Goal: Task Accomplishment & Management: Use online tool/utility

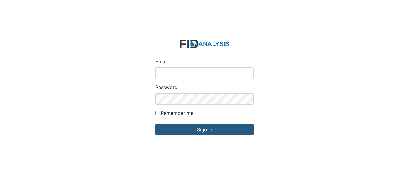
click at [187, 75] on input "Email" at bounding box center [204, 72] width 98 height 11
type input "[EMAIL_ADDRESS][DOMAIN_NAME]"
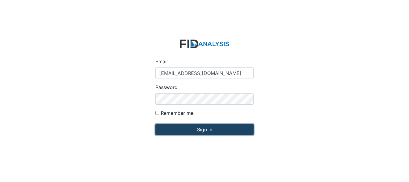
click at [205, 129] on input "Sign in" at bounding box center [204, 129] width 98 height 11
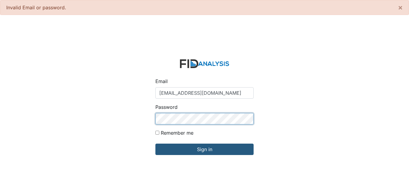
click at [155, 143] on input "Sign in" at bounding box center [204, 148] width 98 height 11
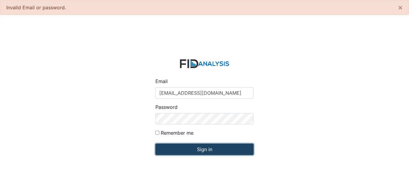
click at [196, 147] on input "Sign in" at bounding box center [204, 148] width 98 height 11
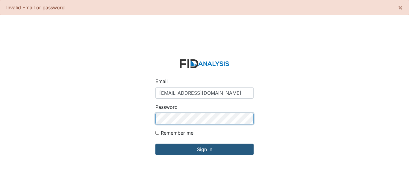
click at [155, 143] on input "Sign in" at bounding box center [204, 148] width 98 height 11
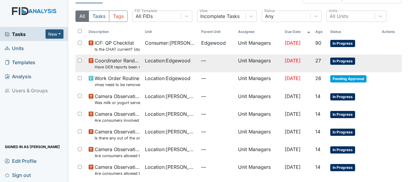
scroll to position [90, 0]
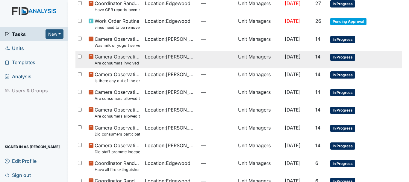
click at [123, 57] on span "Camera Observation Are consumers involved in Active Treatment?" at bounding box center [117, 59] width 45 height 13
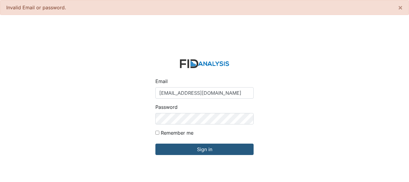
click at [195, 63] on img at bounding box center [204, 63] width 49 height 9
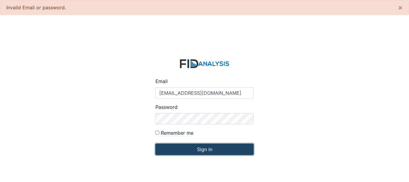
click at [199, 150] on input "Sign in" at bounding box center [204, 148] width 98 height 11
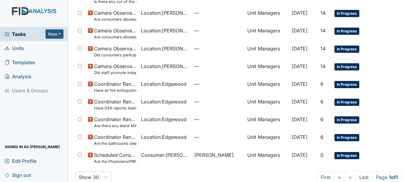
scroll to position [179, 0]
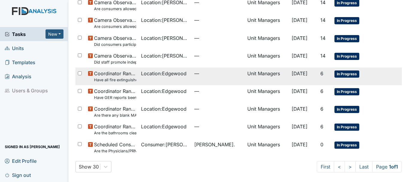
click at [124, 79] on small "Have all fire extinguishers been inspected?" at bounding box center [115, 80] width 42 height 6
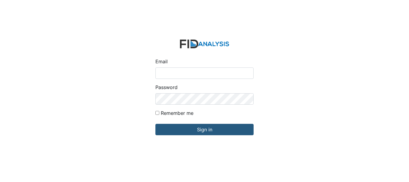
click at [183, 73] on input "Email" at bounding box center [204, 72] width 98 height 11
click at [109, 87] on div "Email Password Remember me Sign in" at bounding box center [204, 91] width 409 height 182
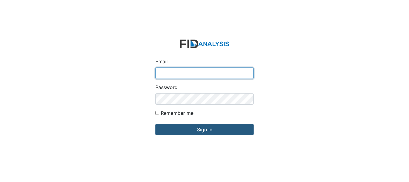
click at [168, 70] on input "Email" at bounding box center [204, 72] width 98 height 11
type input "[EMAIL_ADDRESS][DOMAIN_NAME]"
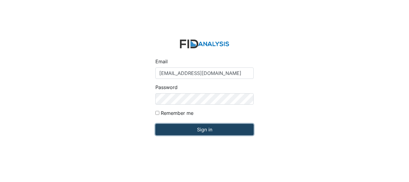
click at [191, 128] on input "Sign in" at bounding box center [204, 129] width 98 height 11
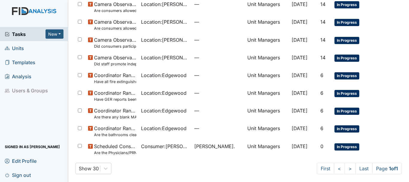
scroll to position [159, 0]
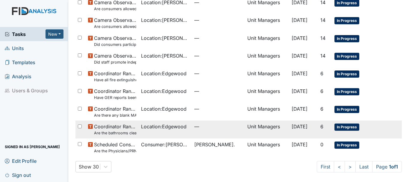
click at [123, 125] on span "Coordinator Random Are the bathrooms clean and in good repair?" at bounding box center [115, 129] width 42 height 13
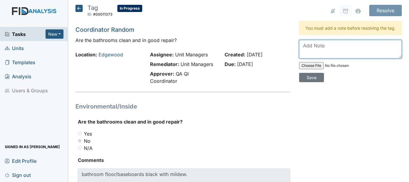
click at [329, 58] on textarea at bounding box center [350, 49] width 103 height 19
type textarea "Workorder has been put in"
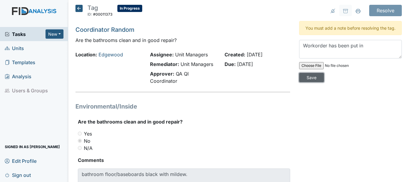
click at [309, 82] on input "Save" at bounding box center [311, 77] width 25 height 9
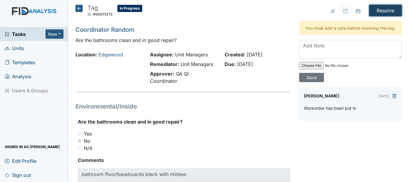
click at [382, 10] on input "Resolve" at bounding box center [385, 10] width 33 height 11
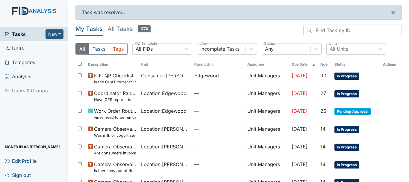
click at [18, 48] on span "Units" at bounding box center [14, 47] width 19 height 9
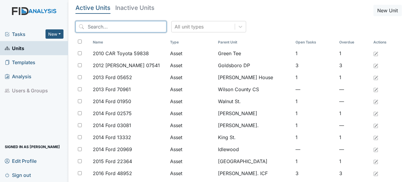
click at [109, 25] on input "search" at bounding box center [120, 26] width 91 height 11
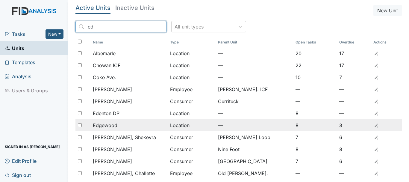
type input "ed"
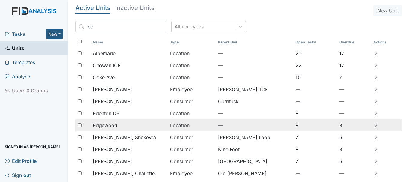
click at [105, 125] on span "Edgewood" at bounding box center [105, 124] width 25 height 7
click at [79, 123] on input "checkbox" at bounding box center [80, 125] width 4 height 4
checkbox input "true"
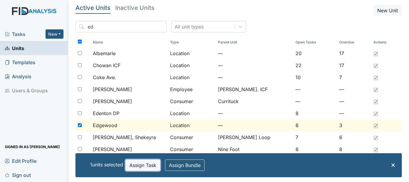
click at [145, 163] on button "Assign Task" at bounding box center [142, 164] width 35 height 11
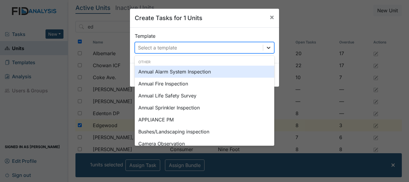
click at [265, 48] on icon at bounding box center [268, 48] width 6 height 6
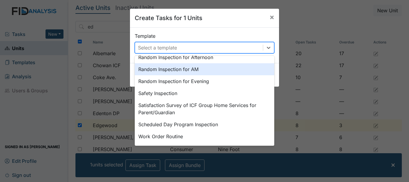
scroll to position [302, 0]
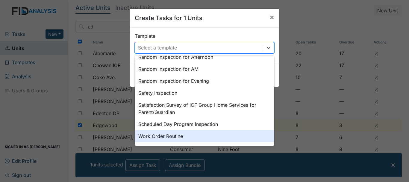
click at [152, 135] on div "Work Order Routine" at bounding box center [204, 136] width 139 height 12
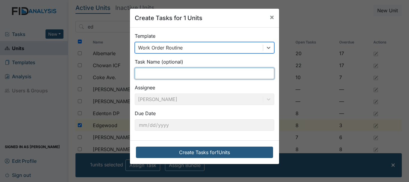
click at [154, 73] on input "text" at bounding box center [204, 73] width 139 height 11
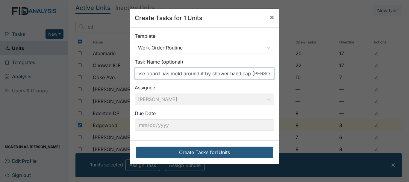
scroll to position [0, 54]
click at [255, 74] on input "bathroom floor and base board has mold around it by shower handicap bayh room" at bounding box center [204, 73] width 139 height 11
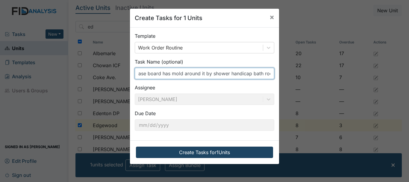
type input "bathroom floor and base board has mold around it by shower handicap bath room"
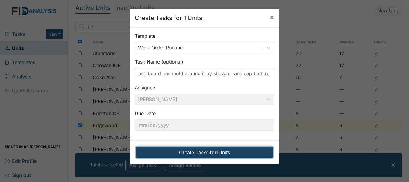
scroll to position [0, 0]
click at [204, 151] on button "Create Tasks for 1 Units" at bounding box center [204, 151] width 137 height 11
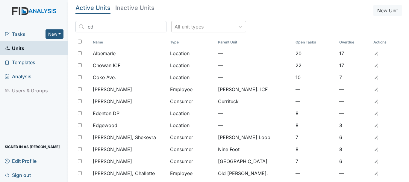
click at [19, 33] on span "Tasks" at bounding box center [25, 34] width 41 height 7
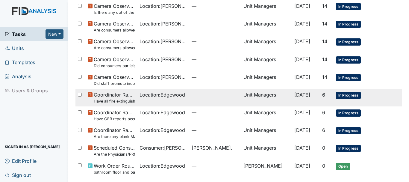
scroll to position [159, 0]
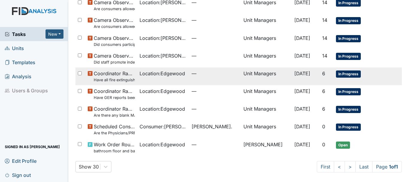
click at [110, 77] on small "Have all fire extinguishers been inspected?" at bounding box center [114, 80] width 41 height 6
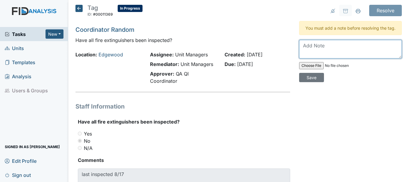
click at [323, 58] on textarea at bounding box center [350, 49] width 103 height 19
type textarea "Fire extinguishers has to be inspected by end of month."
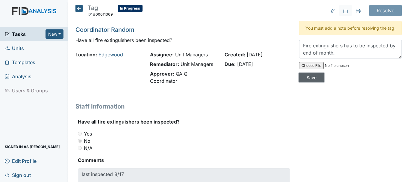
click at [310, 81] on input "Save" at bounding box center [311, 77] width 25 height 9
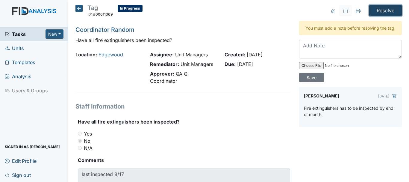
click at [369, 11] on input "Resolve" at bounding box center [385, 10] width 33 height 11
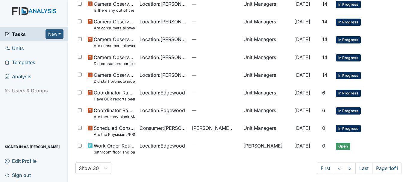
scroll to position [162, 0]
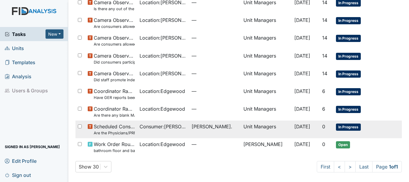
click at [111, 131] on small "Are the Physicians/PRN orders updated every 90 days?" at bounding box center [114, 133] width 41 height 6
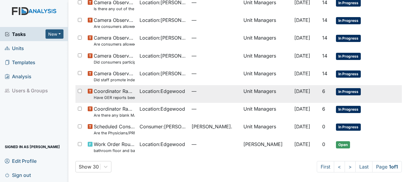
click at [113, 96] on small "Have GER reports been reviewed by managers within 72 hours of occurrence?" at bounding box center [114, 98] width 41 height 6
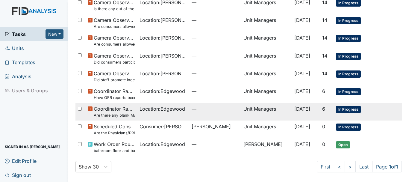
click at [101, 114] on small "Are there any blank MAR"s" at bounding box center [114, 115] width 41 height 6
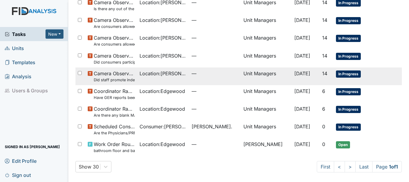
click at [112, 77] on small "Did staff promote independence in all the following areas? (Hand washing, obtai…" at bounding box center [114, 80] width 41 height 6
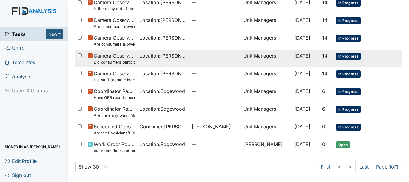
click at [110, 57] on span "Camera Observation Did consumers participate in family style dining?" at bounding box center [114, 58] width 41 height 13
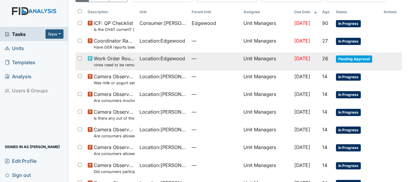
scroll to position [42, 0]
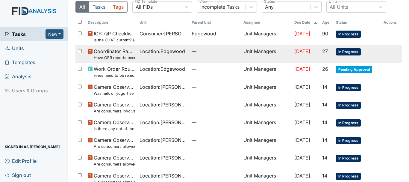
click at [105, 52] on span "Coordinator Random Have GER reports been reviewed by managers within 72 hours o…" at bounding box center [114, 54] width 41 height 13
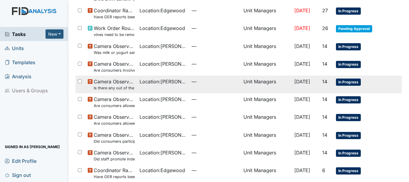
scroll to position [72, 0]
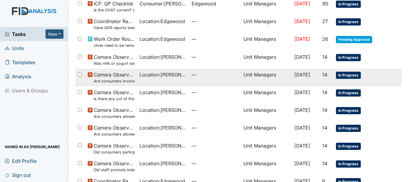
click at [124, 76] on span "Camera Observation Are consumers involved in Active Treatment?" at bounding box center [114, 77] width 41 height 13
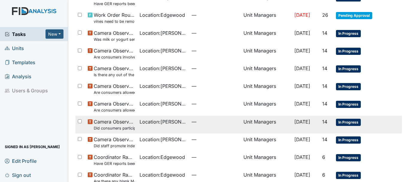
scroll to position [132, 0]
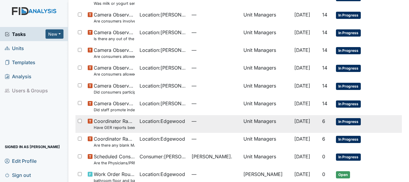
click at [118, 122] on span "Coordinator Random Have GER reports been reviewed by managers within 72 hours o…" at bounding box center [114, 123] width 41 height 13
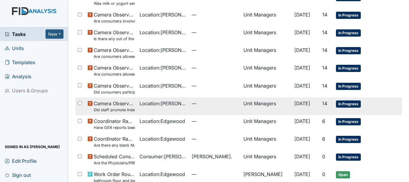
scroll to position [162, 0]
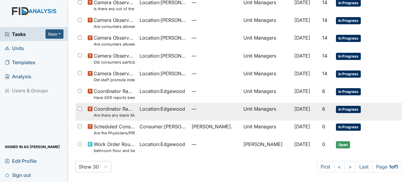
click at [120, 114] on small "Are there any blank MAR"s" at bounding box center [114, 115] width 41 height 6
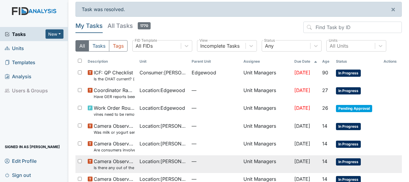
scroll to position [0, 0]
